Goal: Information Seeking & Learning: Learn about a topic

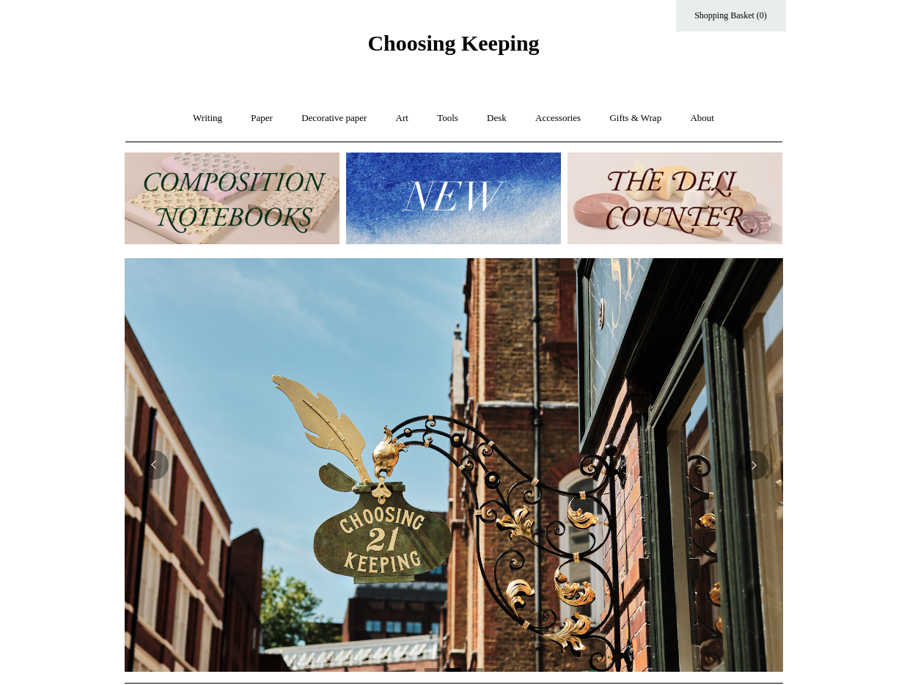
scroll to position [7, 0]
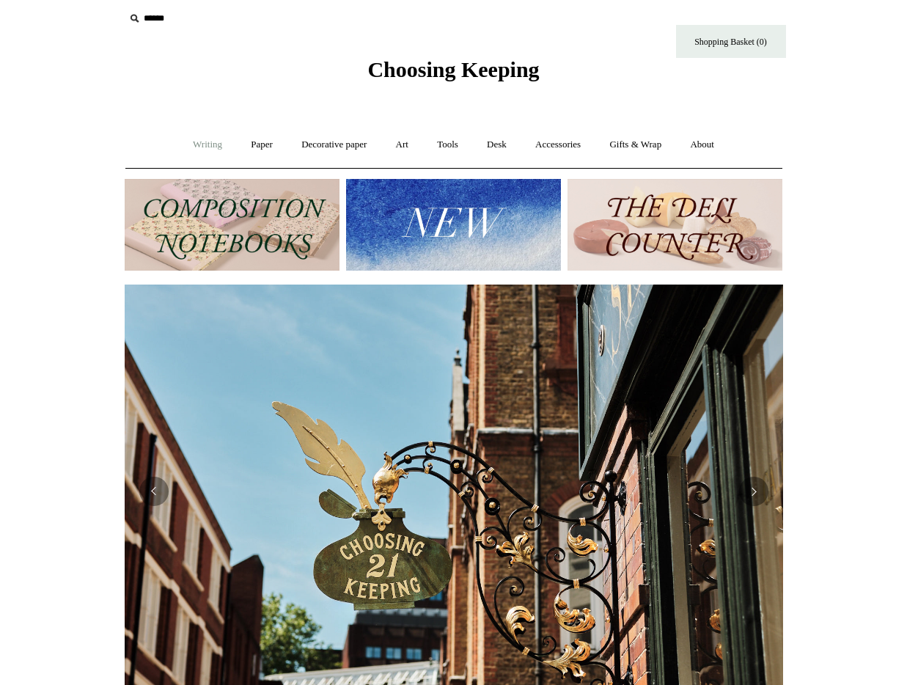
click at [206, 147] on link "Writing +" at bounding box center [208, 144] width 56 height 39
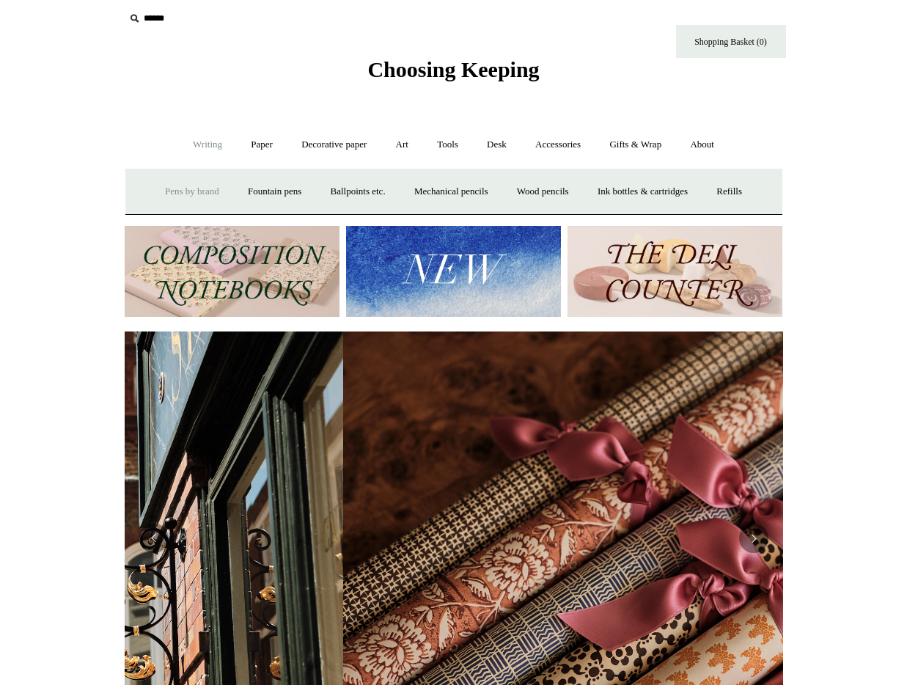
scroll to position [0, 1317]
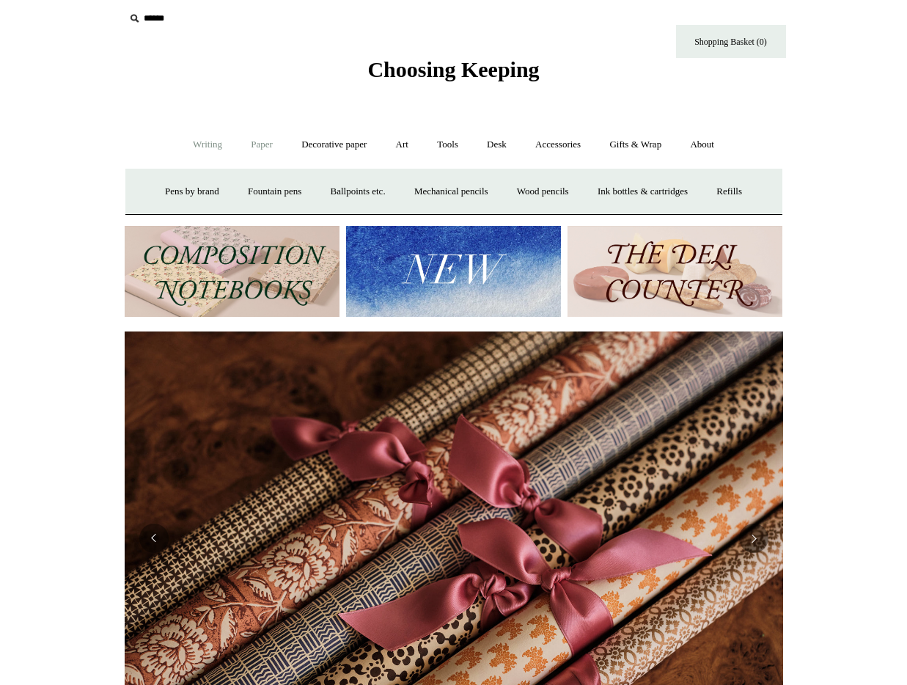
click at [248, 149] on link "Paper +" at bounding box center [262, 144] width 48 height 39
click at [237, 188] on link "Notebooks +" at bounding box center [248, 191] width 67 height 39
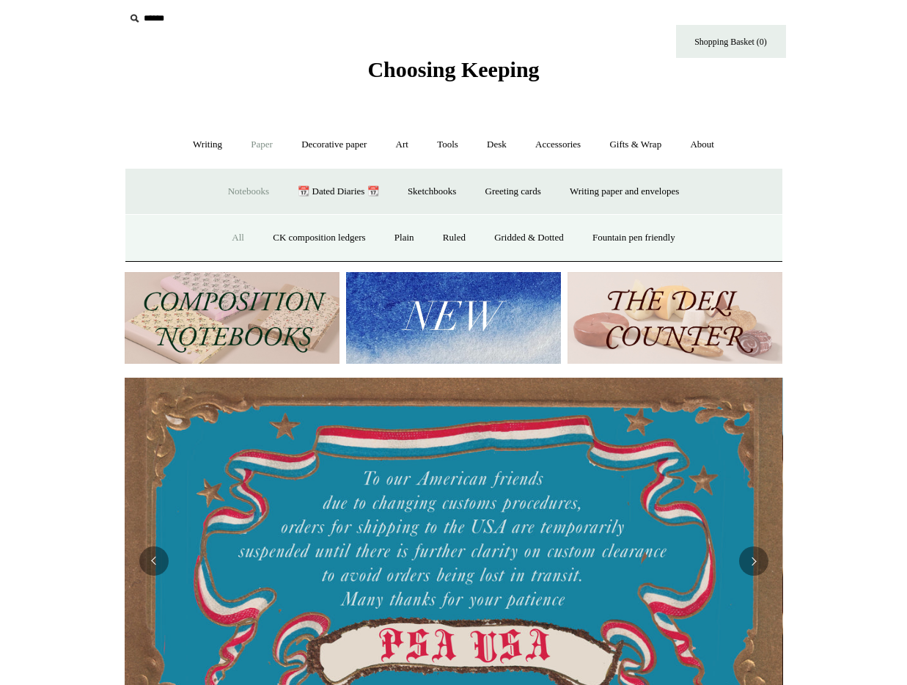
scroll to position [0, 0]
click at [229, 235] on link "All" at bounding box center [238, 238] width 39 height 39
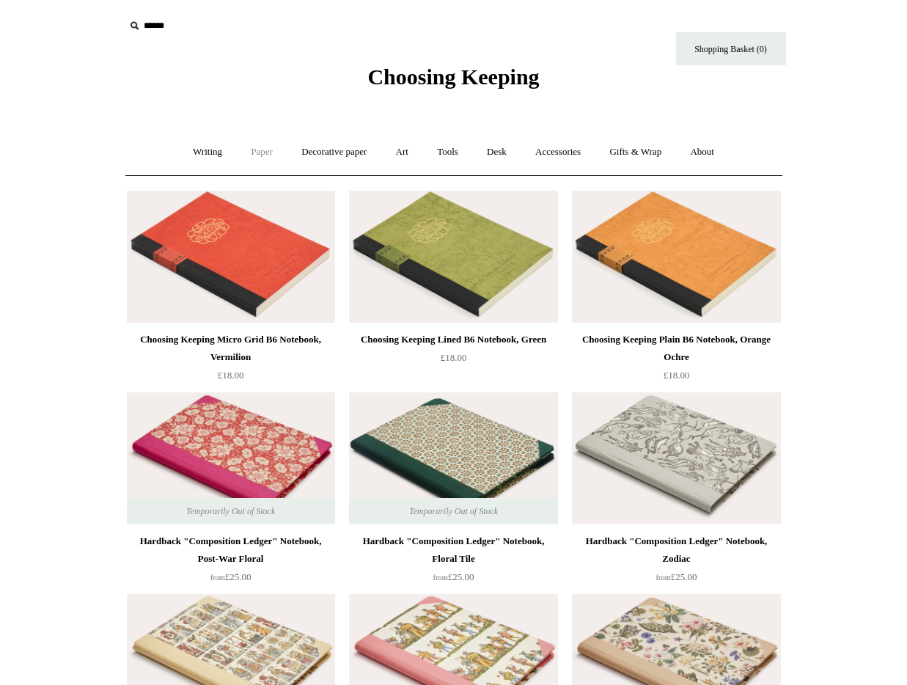
click at [264, 153] on link "Paper +" at bounding box center [262, 152] width 48 height 39
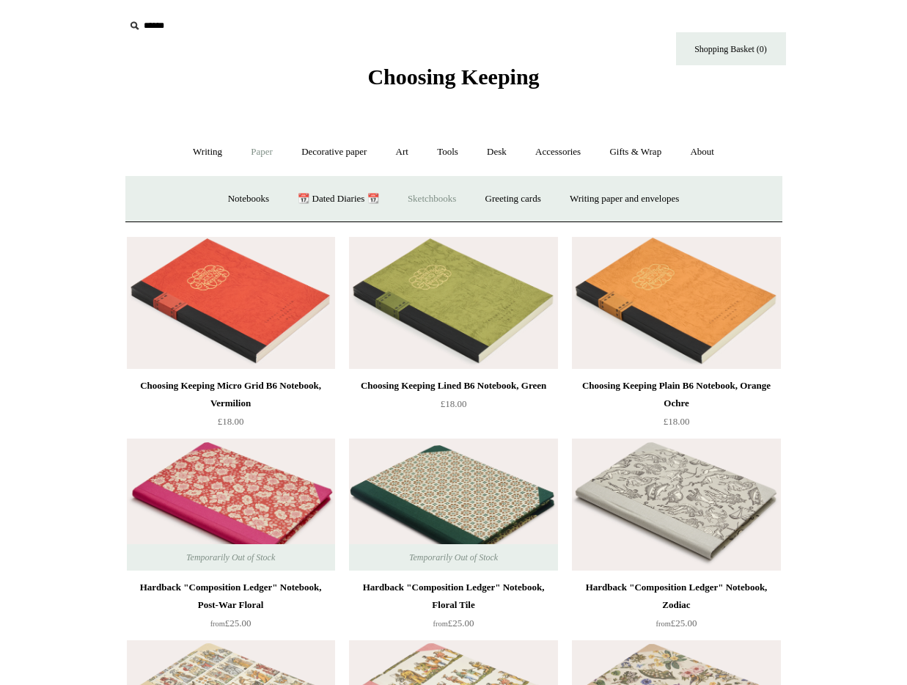
click at [432, 197] on link "Sketchbooks +" at bounding box center [432, 199] width 75 height 39
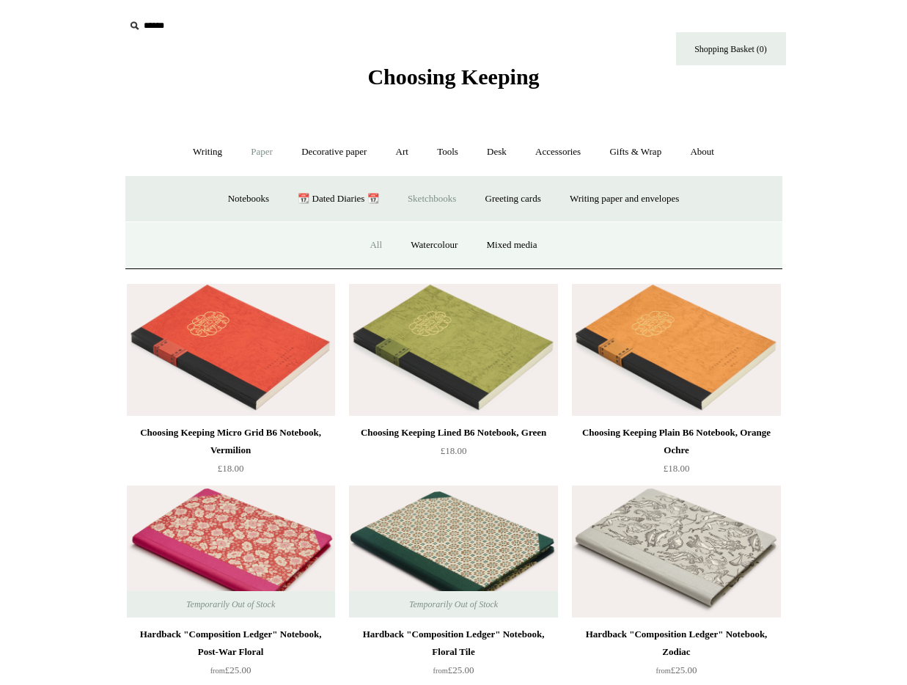
click at [370, 243] on link "All" at bounding box center [375, 245] width 39 height 39
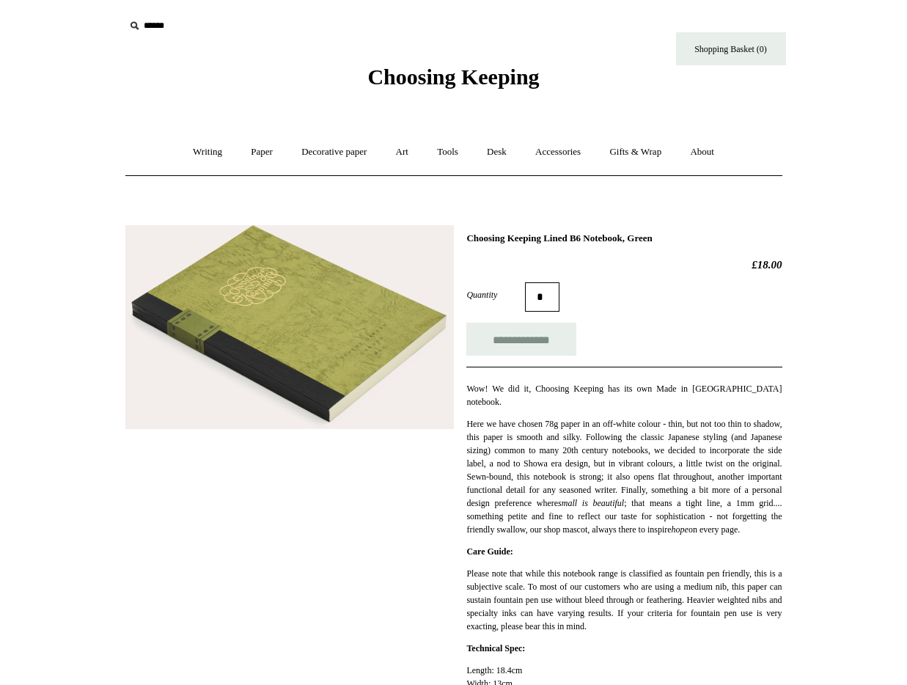
click at [238, 342] on img at bounding box center [289, 327] width 329 height 205
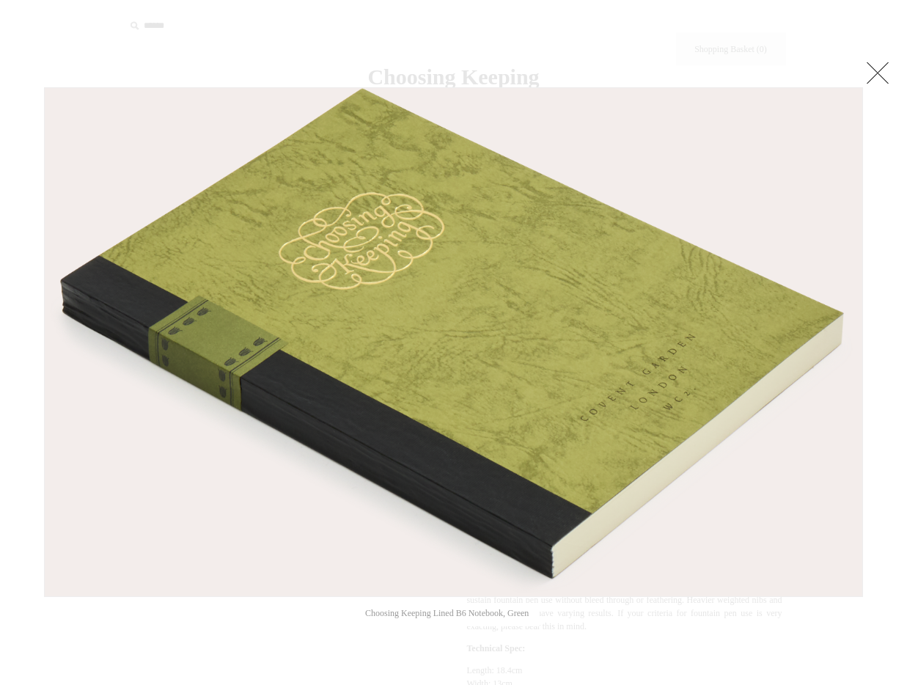
click at [239, 343] on img at bounding box center [454, 342] width 818 height 508
click at [882, 75] on link at bounding box center [877, 72] width 29 height 29
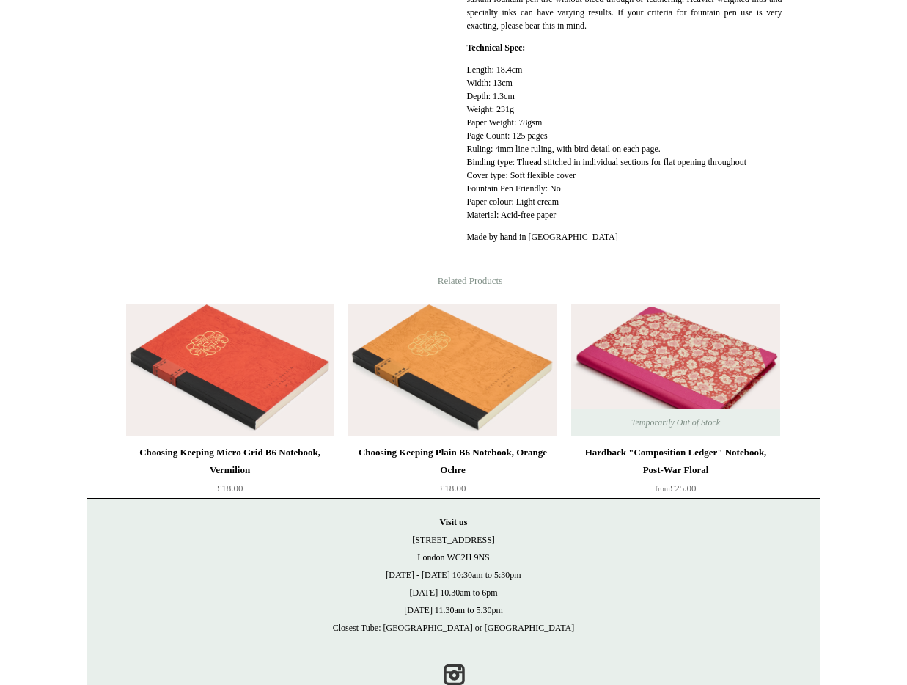
scroll to position [630, 0]
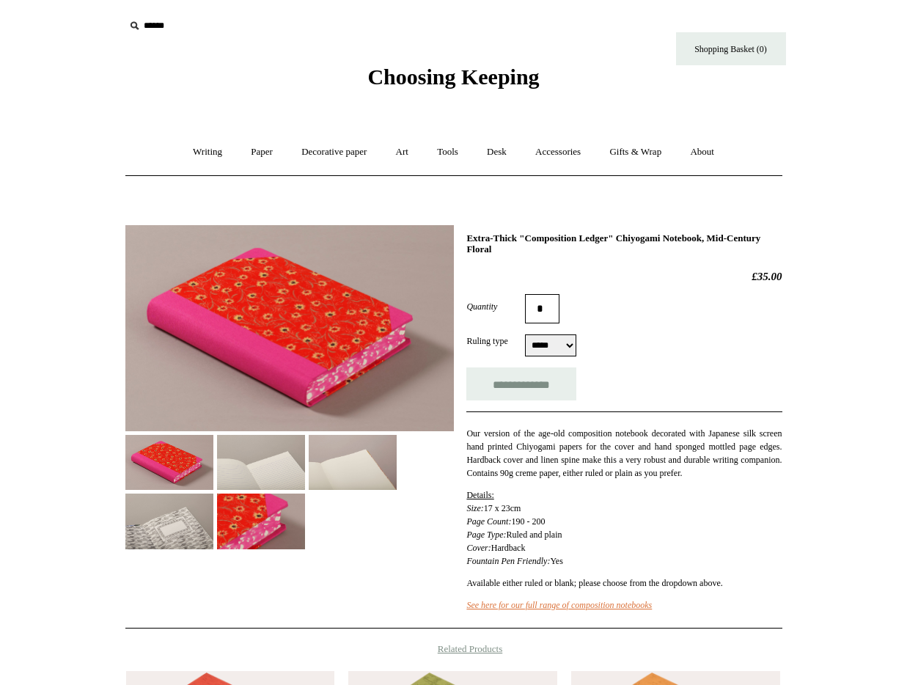
select select "*****"
click at [276, 463] on img at bounding box center [261, 462] width 88 height 55
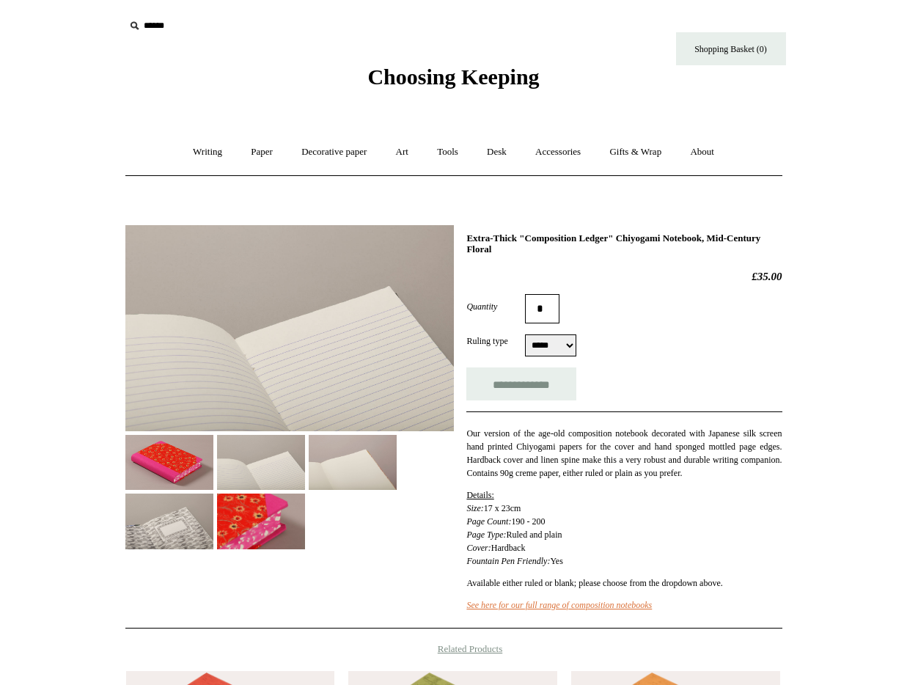
click at [340, 464] on img at bounding box center [353, 462] width 88 height 55
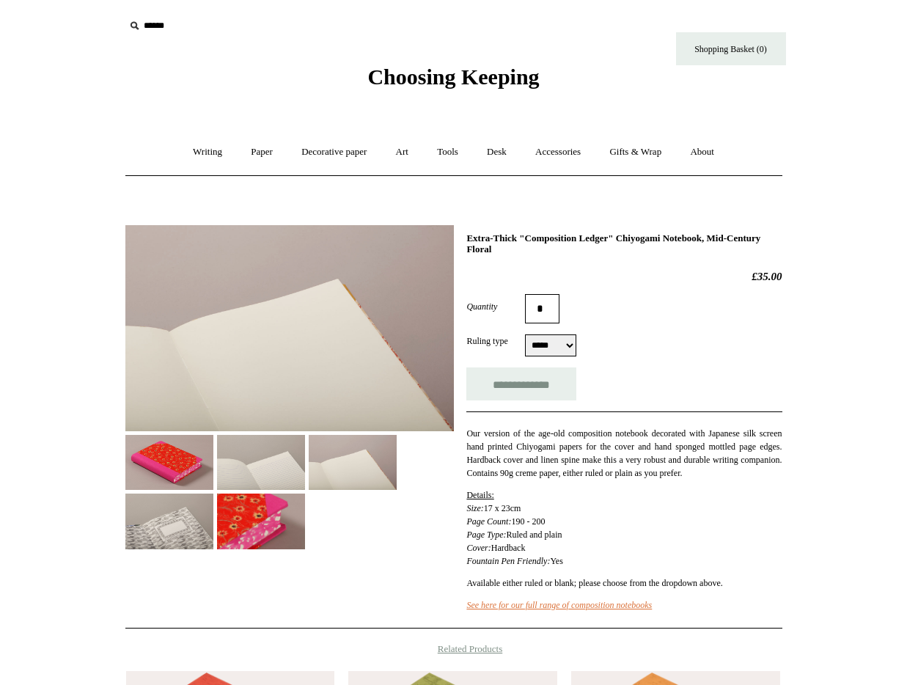
click at [165, 508] on img at bounding box center [169, 521] width 88 height 55
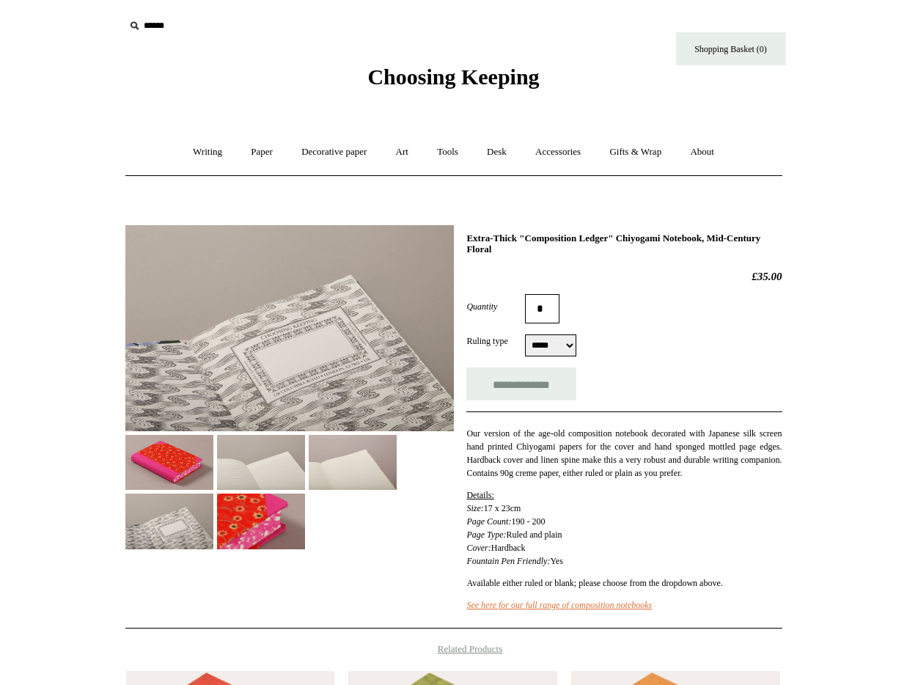
click at [171, 471] on img at bounding box center [169, 462] width 88 height 55
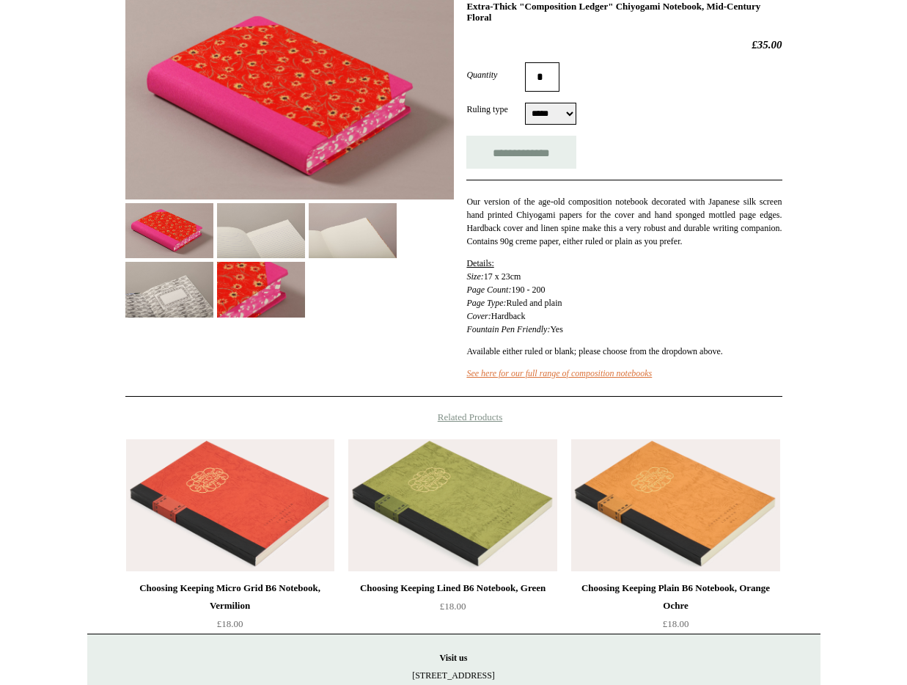
scroll to position [271, 0]
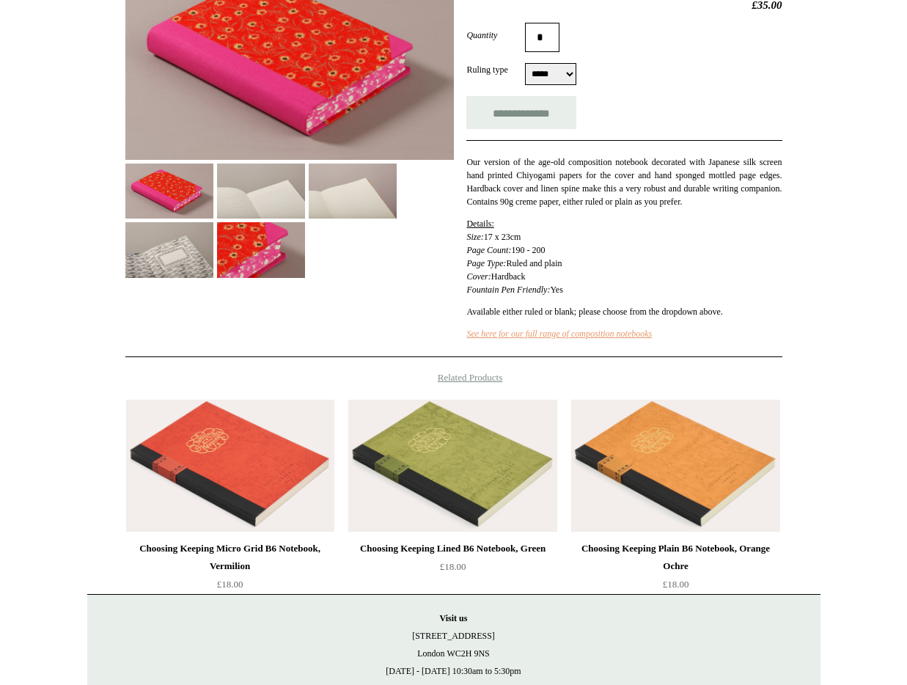
click at [574, 339] on link "See here for our full range of composition notebooks" at bounding box center [559, 334] width 186 height 10
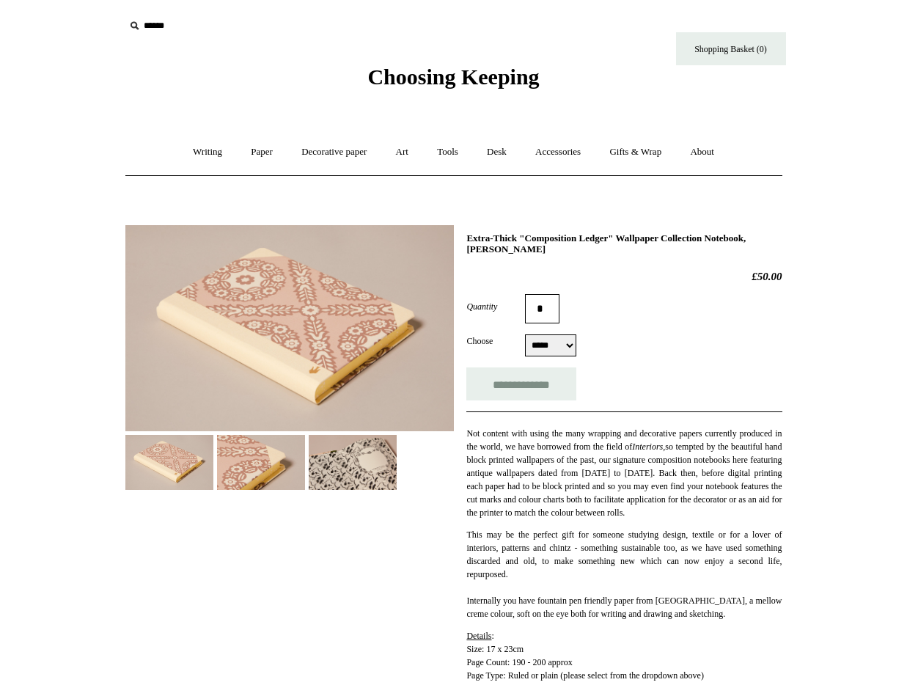
select select "*****"
click at [263, 448] on img at bounding box center [261, 462] width 88 height 55
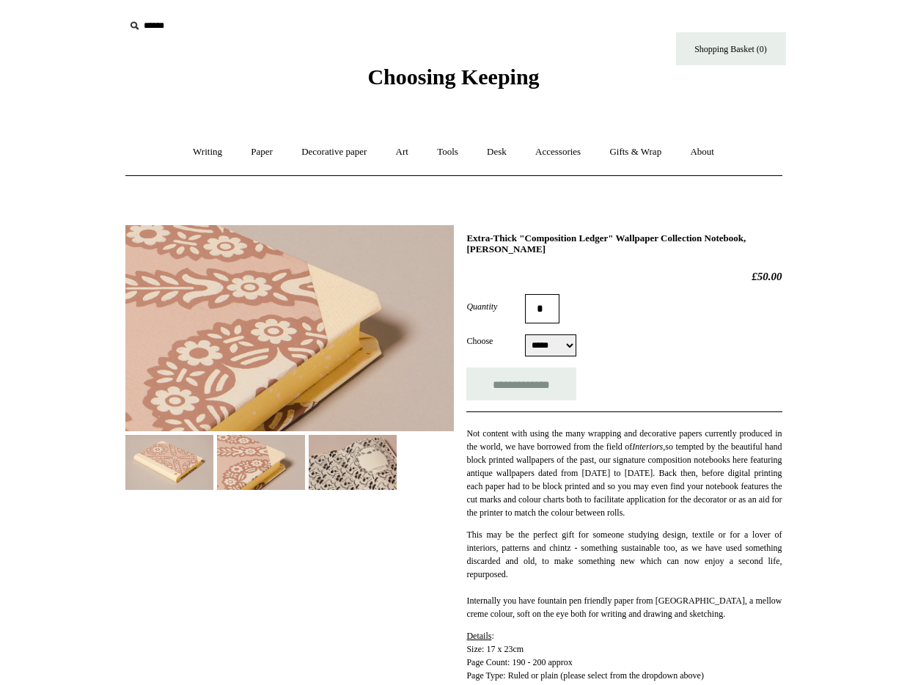
click at [351, 477] on img at bounding box center [353, 462] width 88 height 55
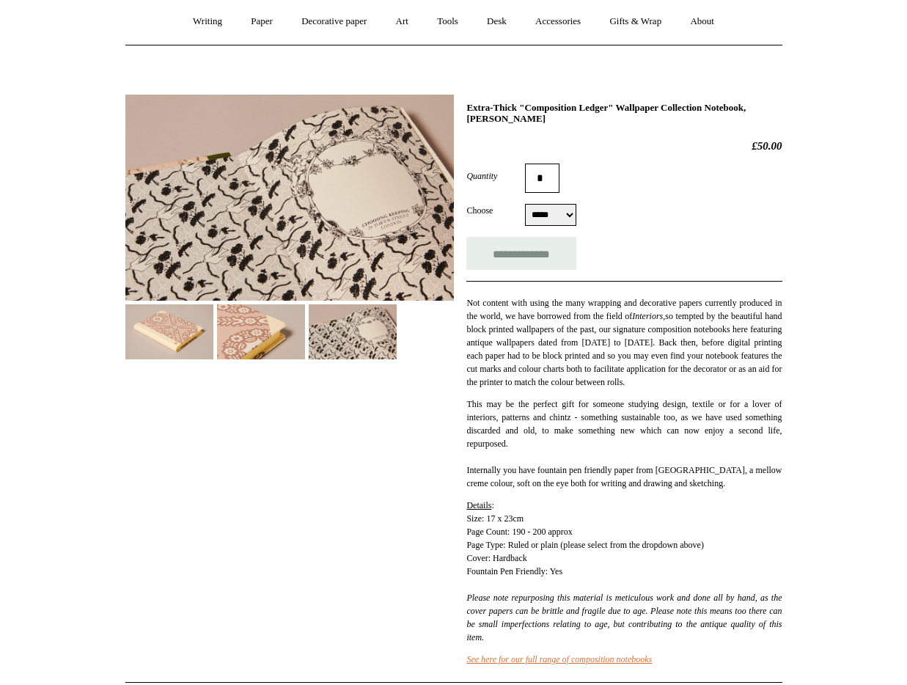
scroll to position [135, 0]
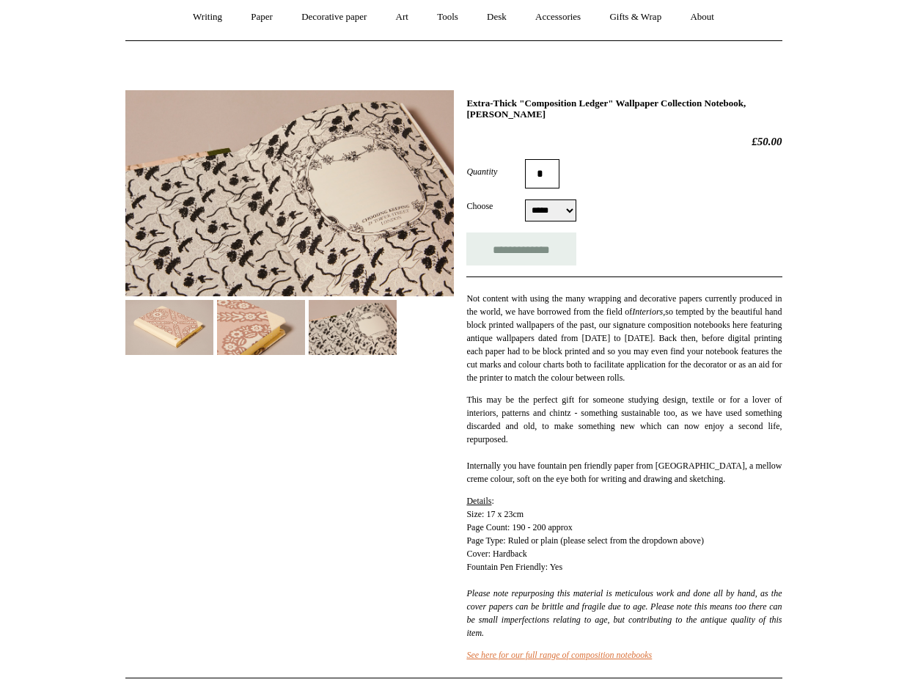
click at [167, 312] on img at bounding box center [169, 327] width 88 height 55
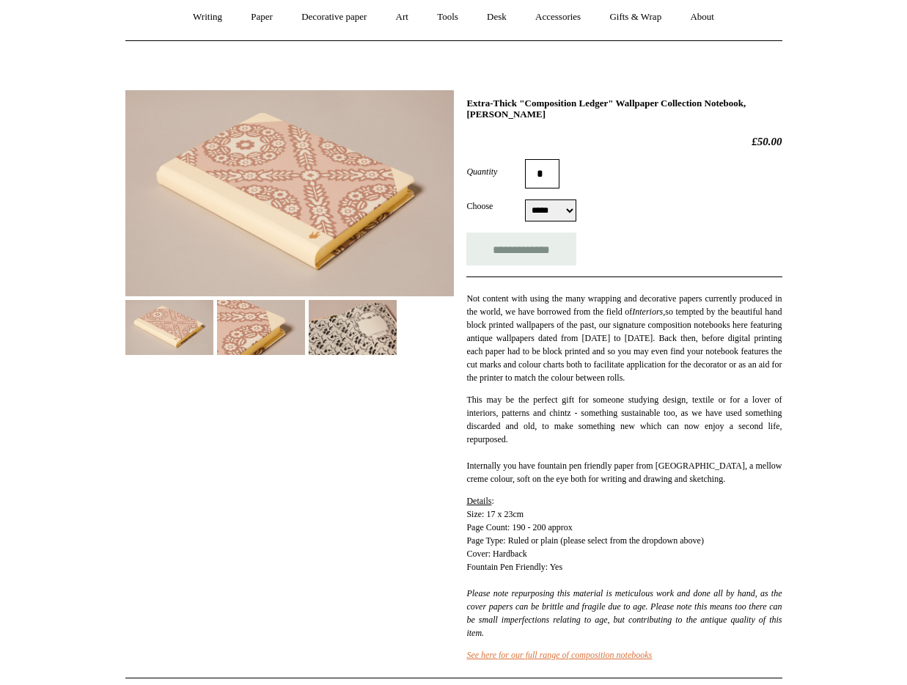
click at [272, 319] on img at bounding box center [261, 327] width 88 height 55
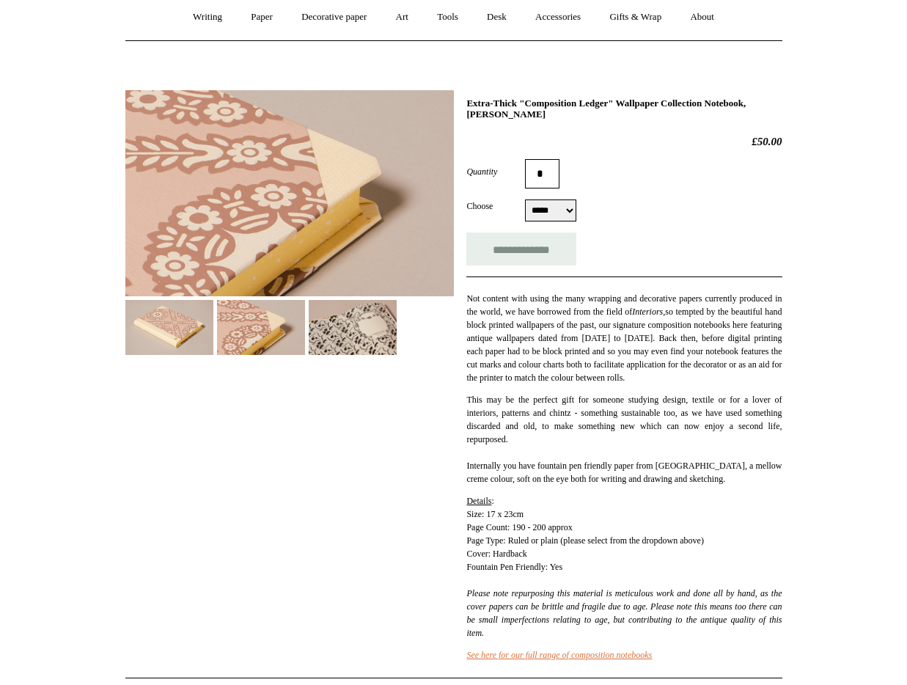
click at [139, 334] on img at bounding box center [169, 327] width 88 height 55
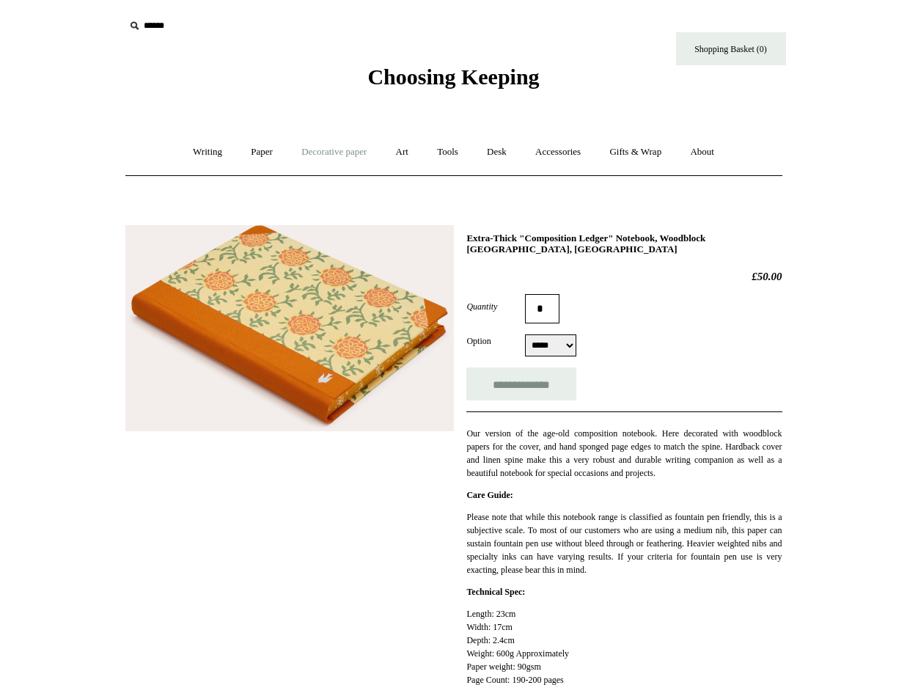
click at [332, 152] on link "Decorative paper +" at bounding box center [334, 152] width 92 height 39
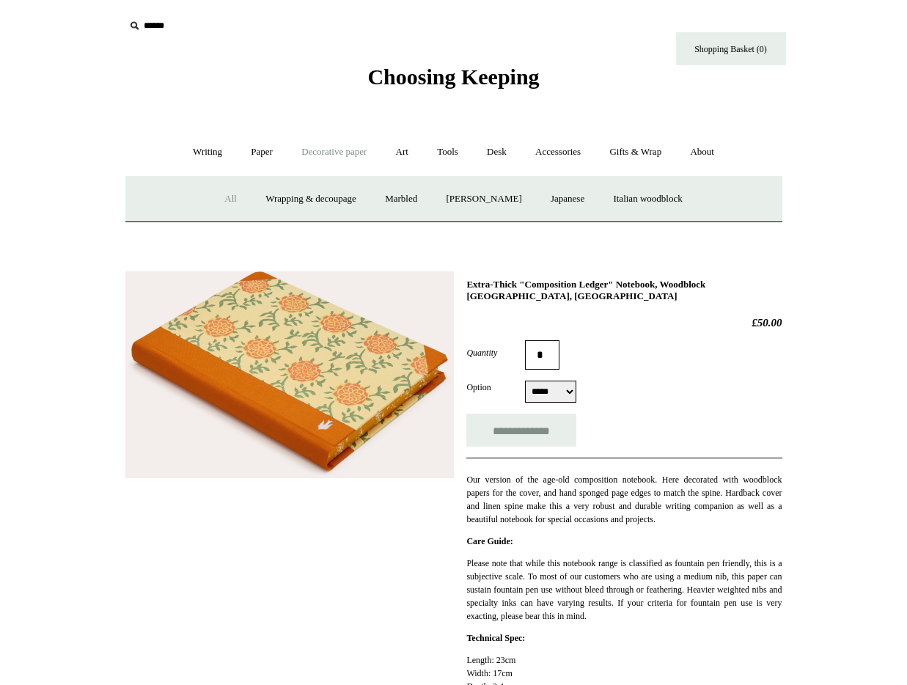
click at [219, 201] on link "All" at bounding box center [230, 199] width 39 height 39
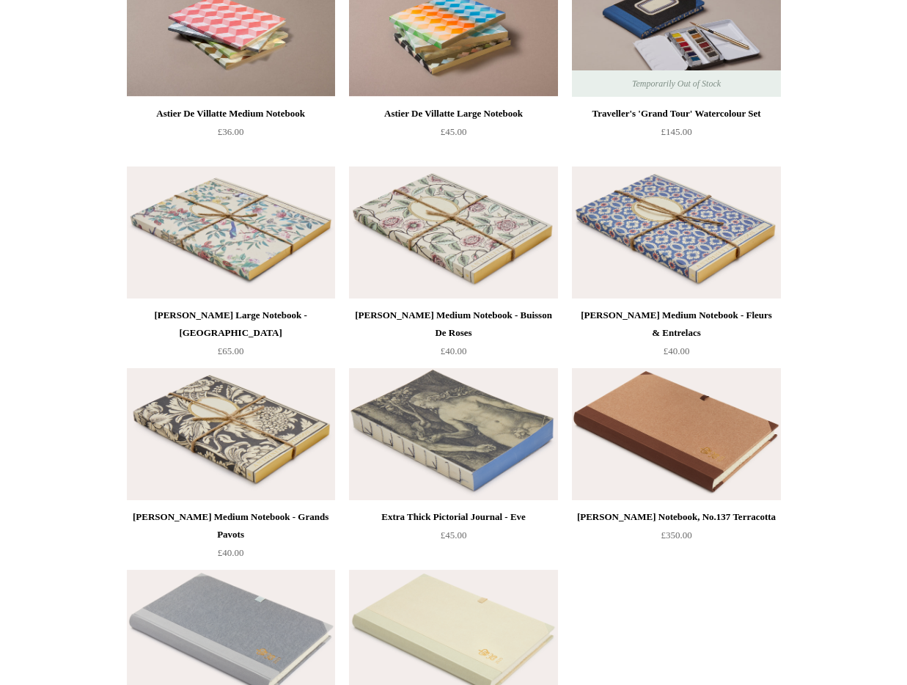
scroll to position [2070, 0]
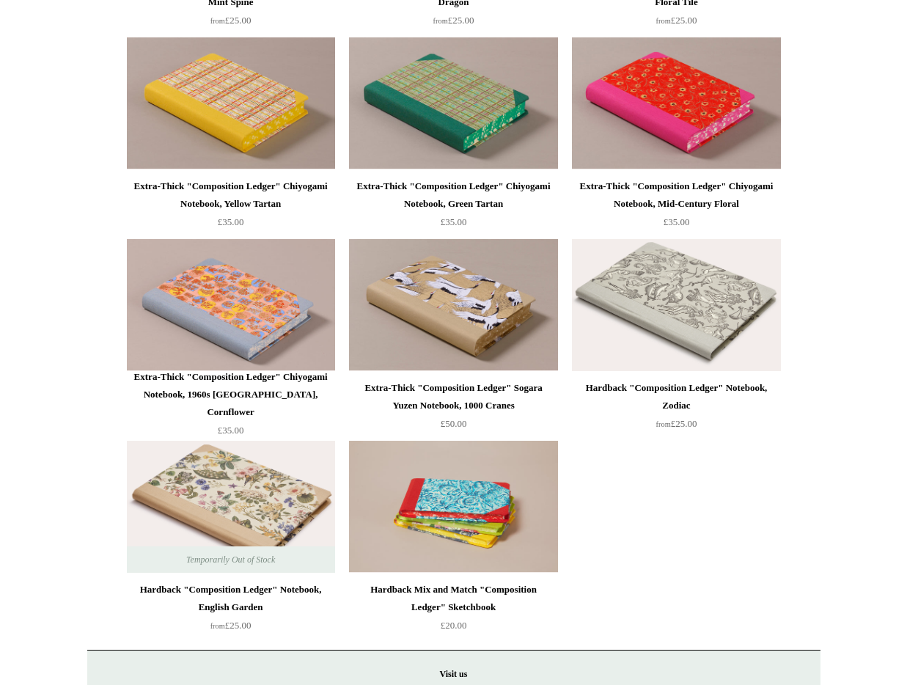
scroll to position [561, 0]
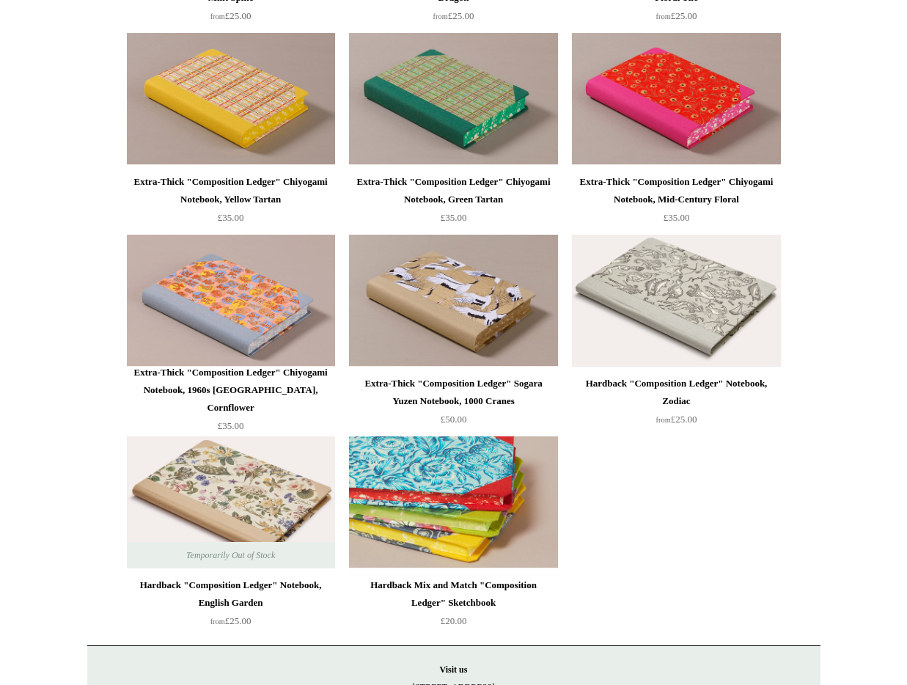
click at [427, 542] on img at bounding box center [453, 502] width 208 height 132
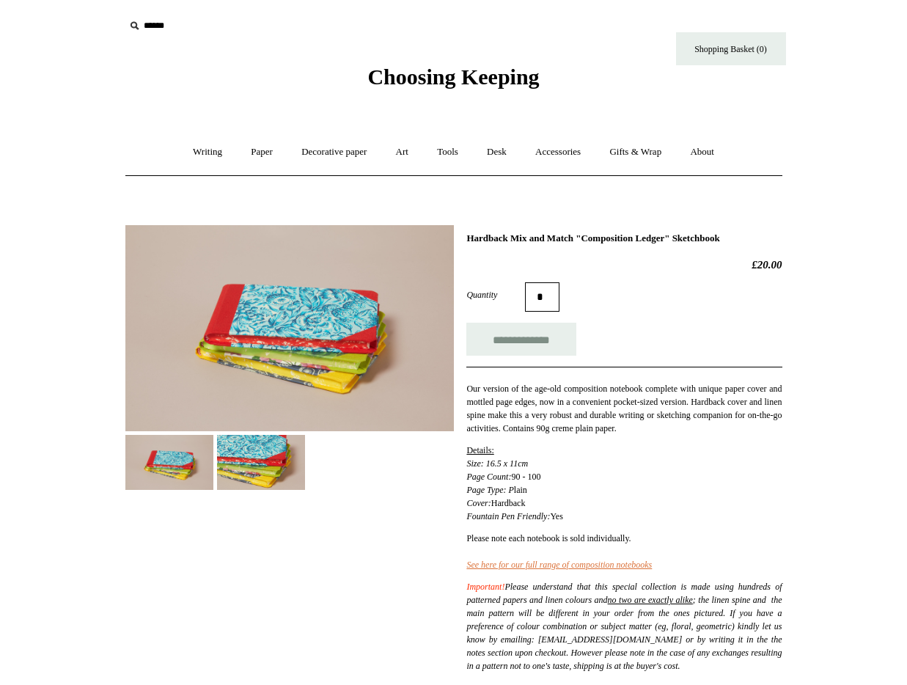
click at [244, 459] on img at bounding box center [261, 462] width 88 height 55
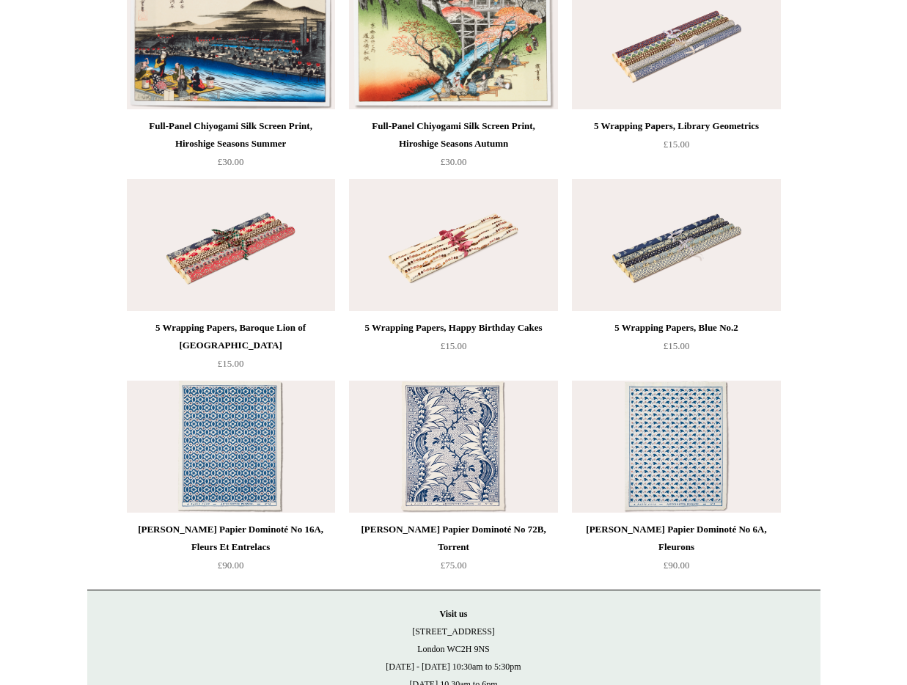
scroll to position [3373, 0]
